Goal: Contribute content: Add original content to the website for others to see

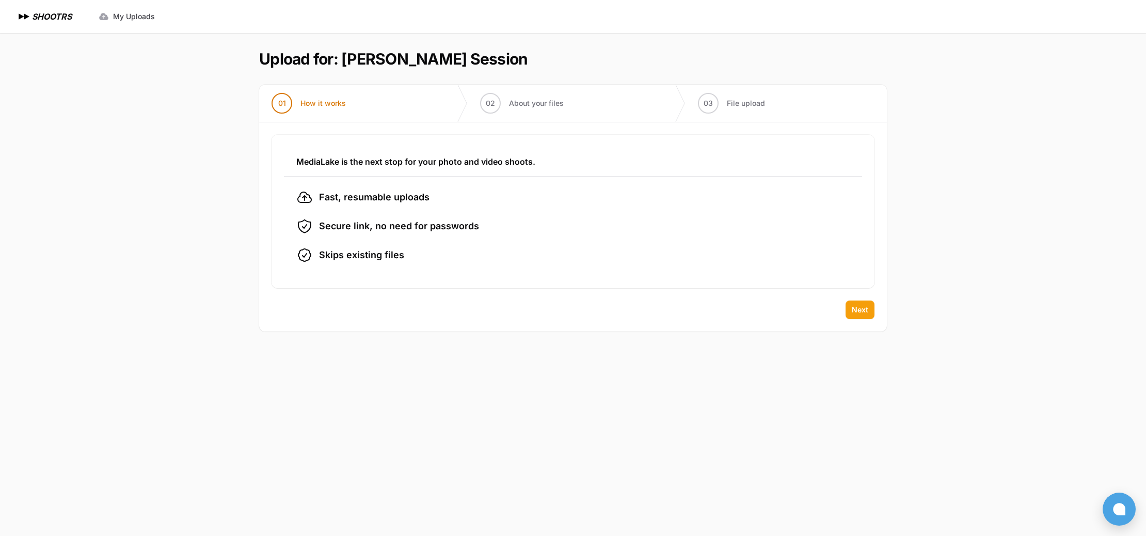
click at [850, 303] on button "Next" at bounding box center [860, 309] width 29 height 19
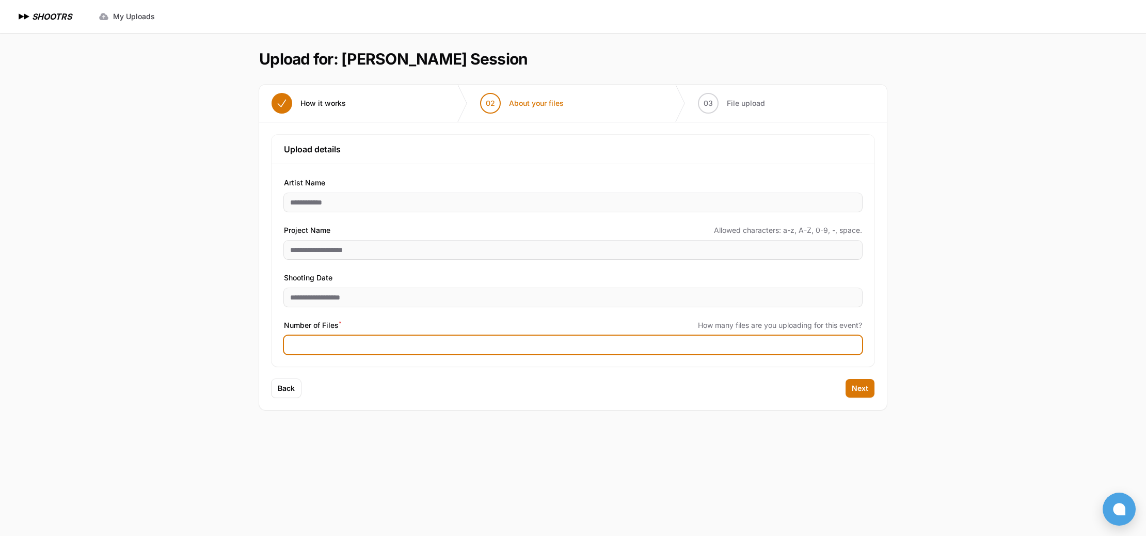
click at [309, 348] on input "Number of Files *" at bounding box center [573, 345] width 578 height 19
click at [336, 347] on input "Number of Files *" at bounding box center [573, 345] width 578 height 19
type input "***"
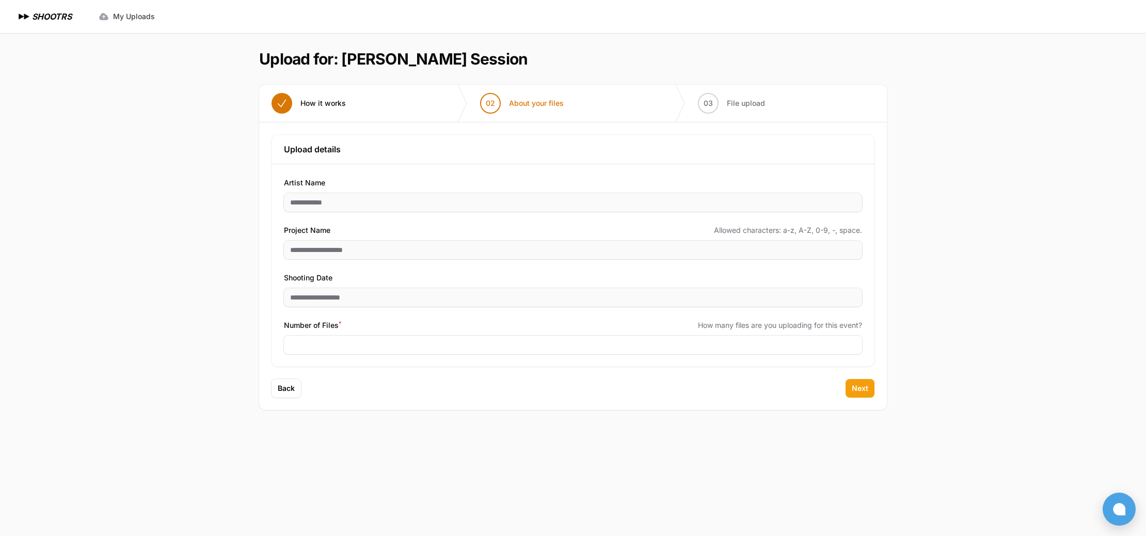
click at [862, 386] on span "Next" at bounding box center [860, 388] width 17 height 10
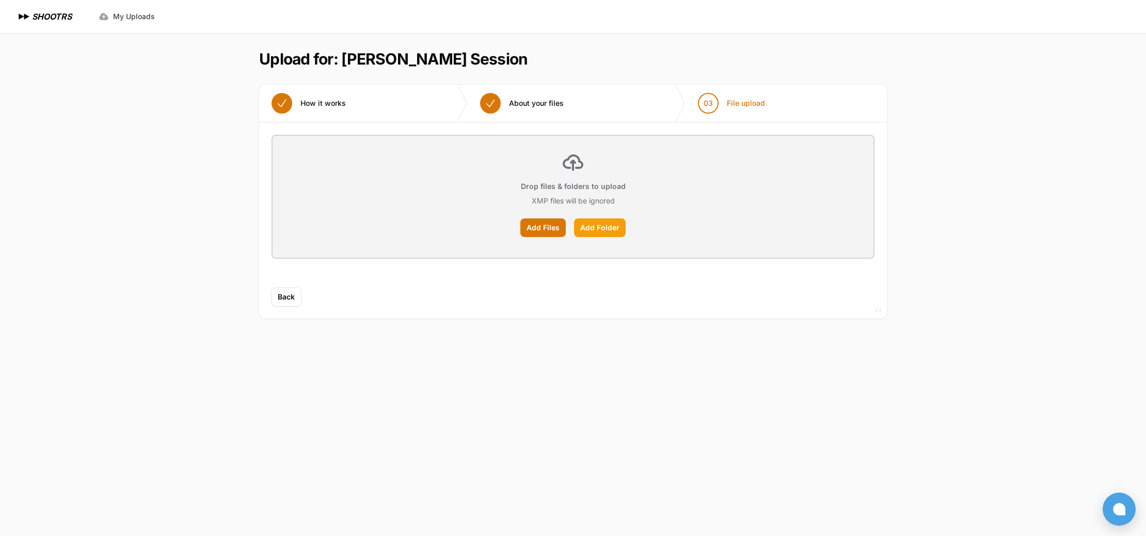
click at [604, 228] on label "Add Folder" at bounding box center [600, 227] width 52 height 19
click at [0, 0] on input "Add Folder" at bounding box center [0, 0] width 0 height 0
